Goal: Transaction & Acquisition: Purchase product/service

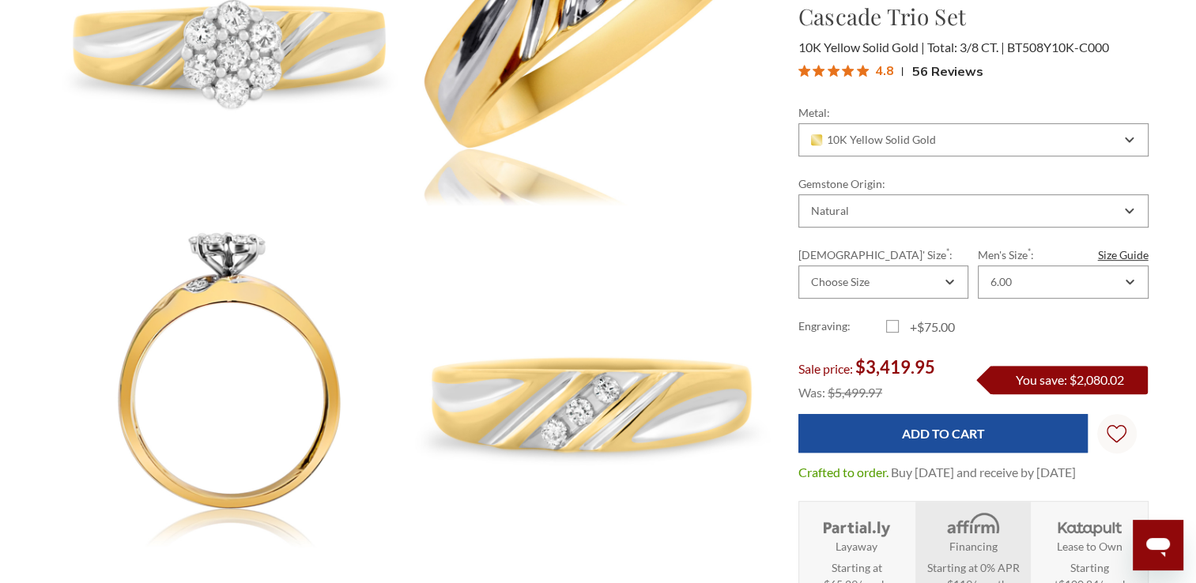
scroll to position [711, 0]
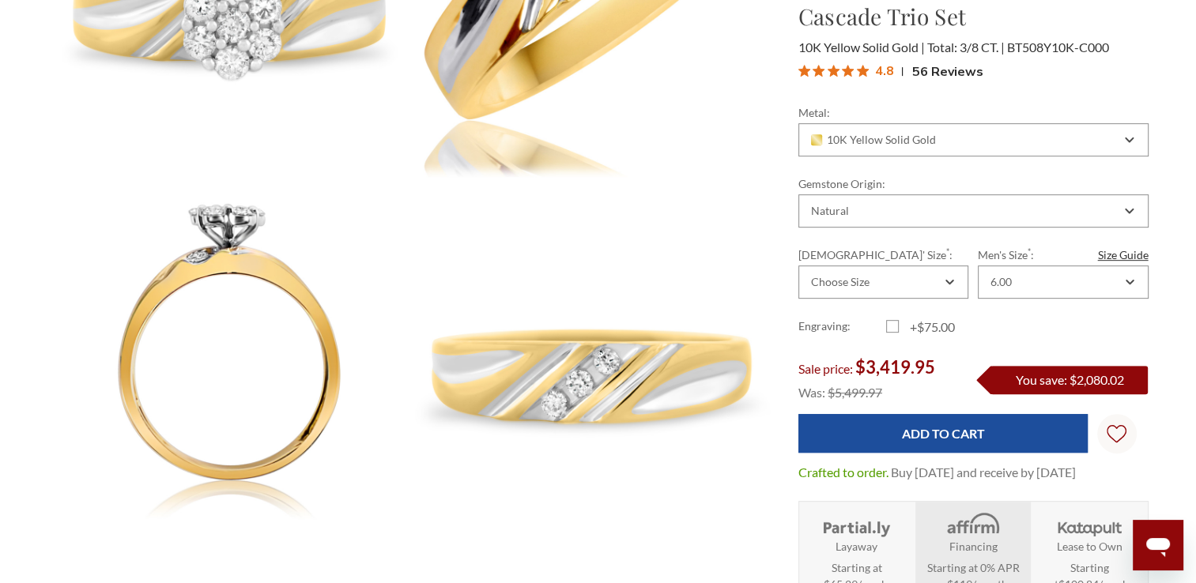
click at [1117, 527] on img at bounding box center [1089, 524] width 73 height 27
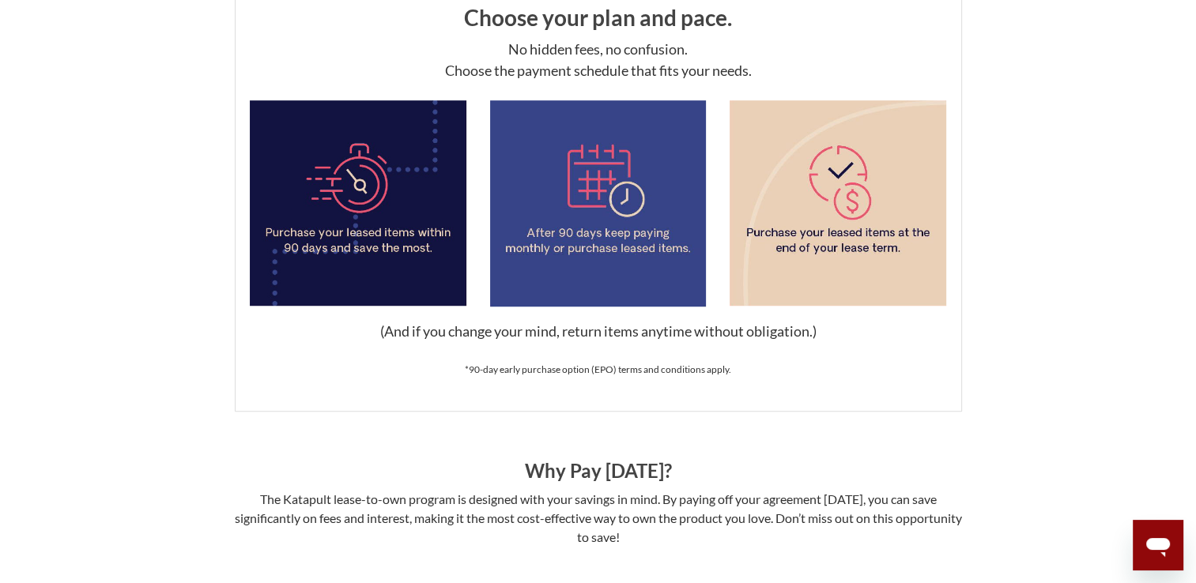
scroll to position [948, 0]
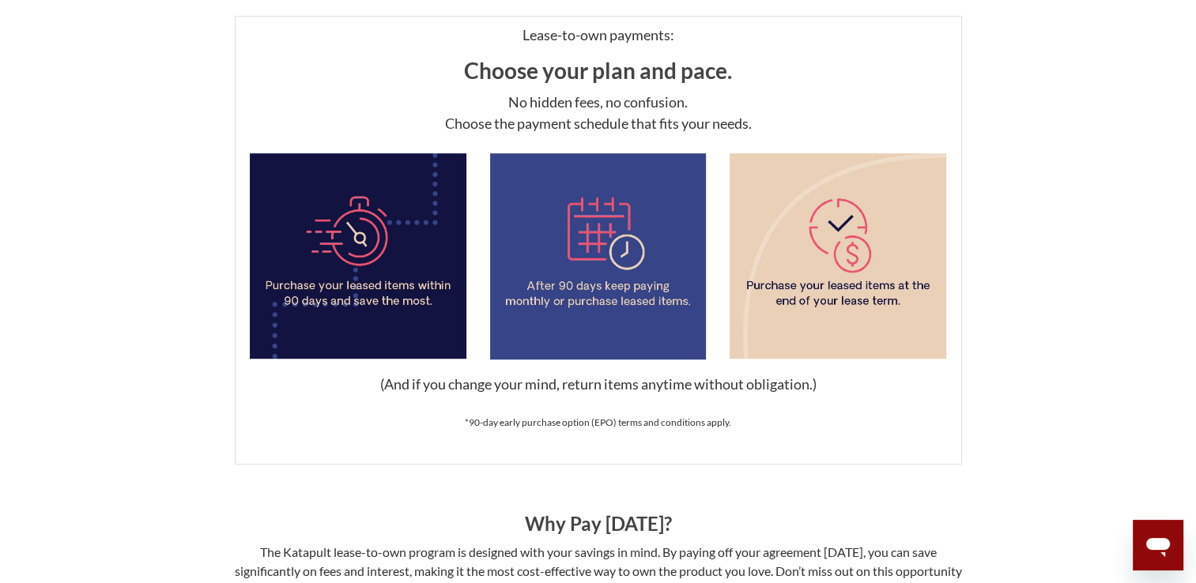
click at [882, 334] on img at bounding box center [837, 255] width 217 height 205
click at [839, 266] on img at bounding box center [837, 255] width 217 height 205
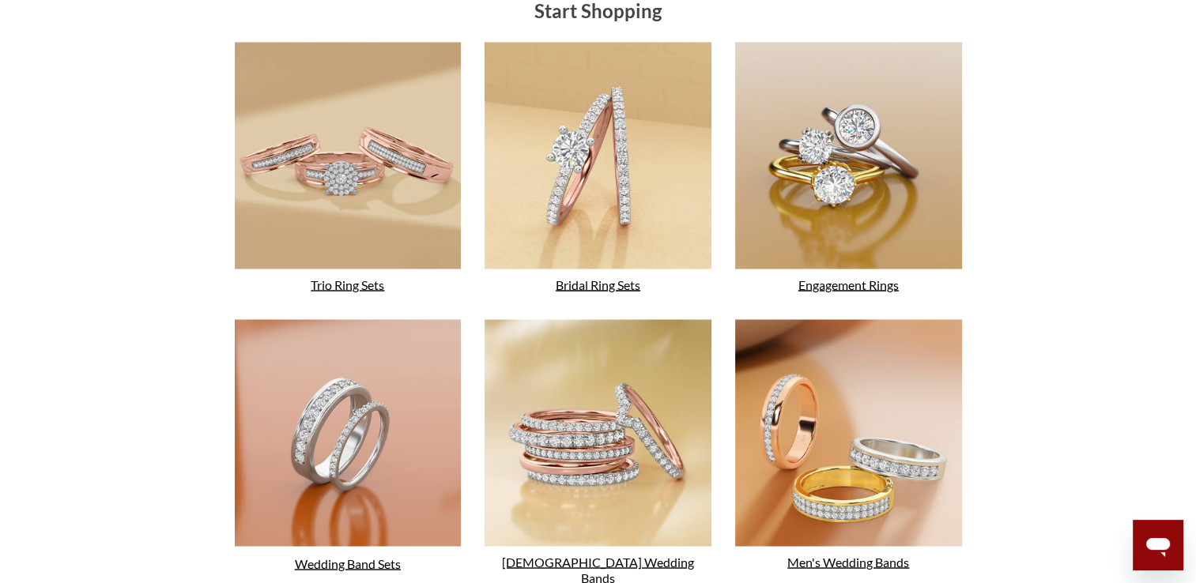
scroll to position [2845, 0]
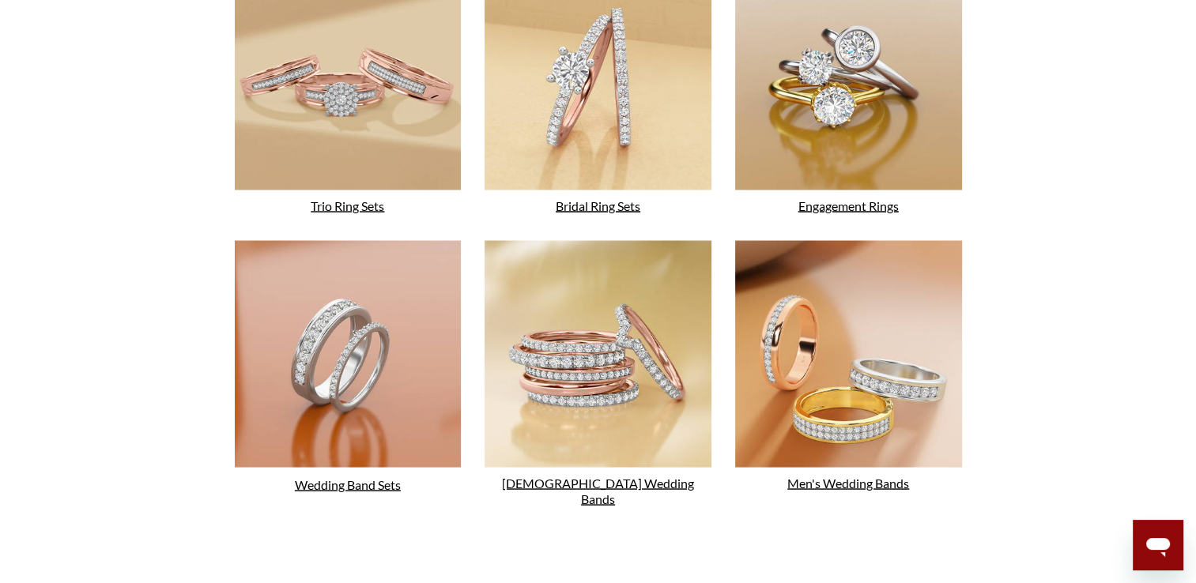
click at [358, 484] on link "Wedding Band Sets" at bounding box center [348, 483] width 106 height 15
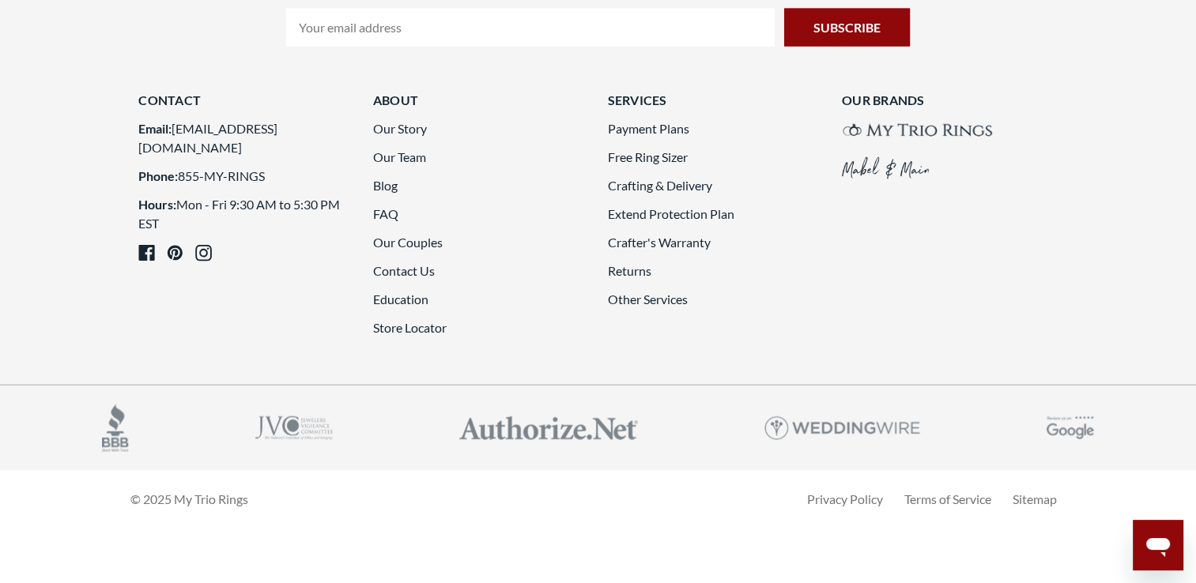
scroll to position [4425, 0]
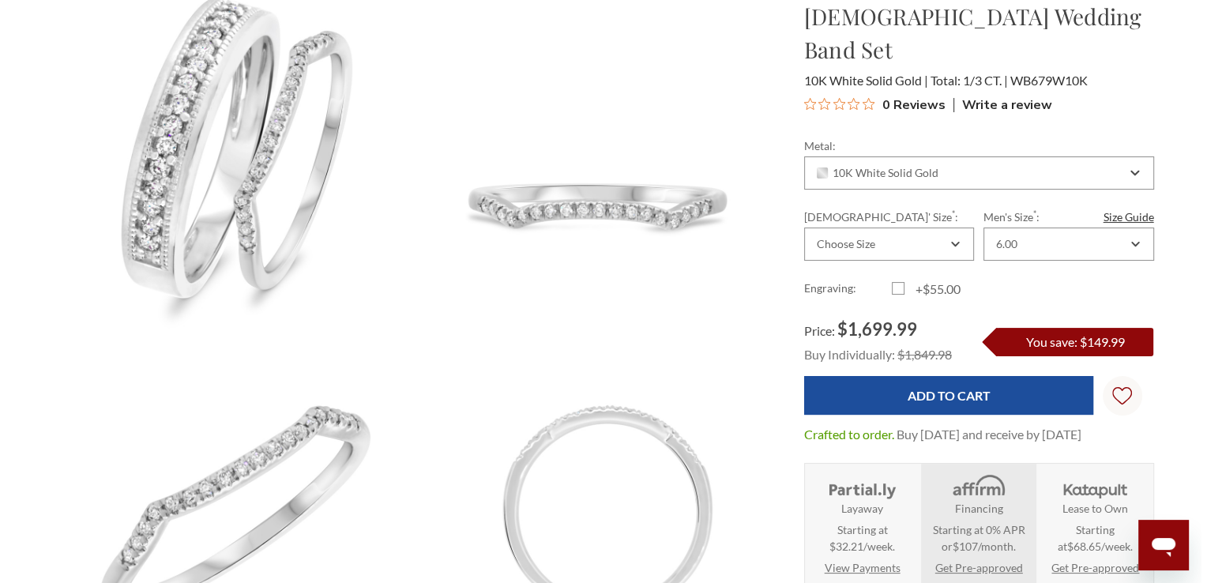
scroll to position [237, 0]
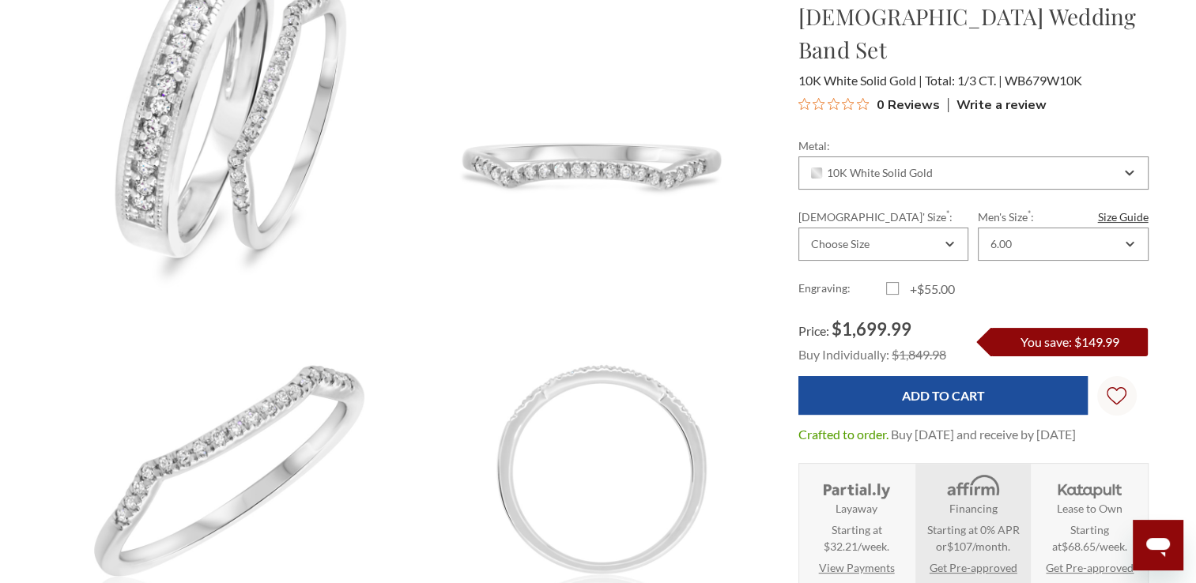
click at [1073, 559] on link "Get Pre-approved" at bounding box center [1089, 567] width 88 height 17
